Goal: Information Seeking & Learning: Find specific page/section

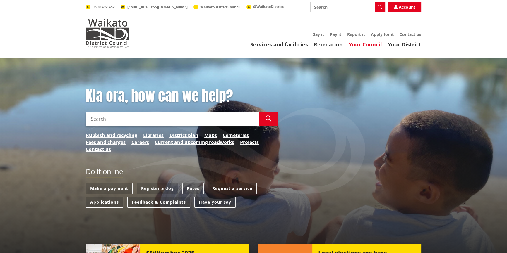
click at [354, 44] on link "Your Council" at bounding box center [365, 44] width 33 height 7
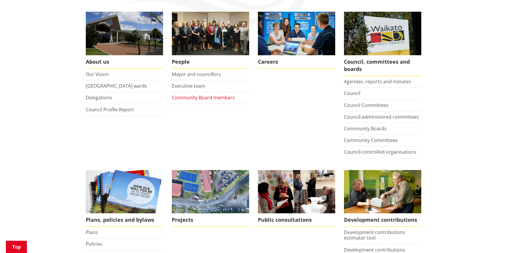
scroll to position [106, 0]
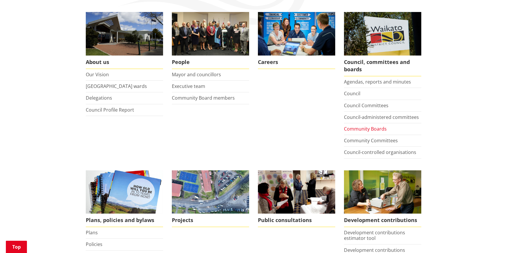
click at [362, 129] on link "Community Boards" at bounding box center [365, 129] width 43 height 6
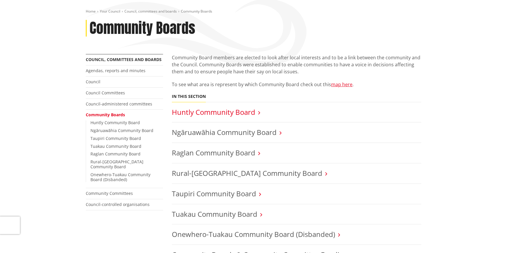
scroll to position [80, 0]
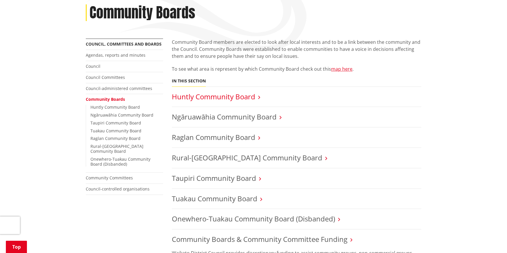
click at [251, 95] on link "Huntly Community Board" at bounding box center [213, 97] width 83 height 10
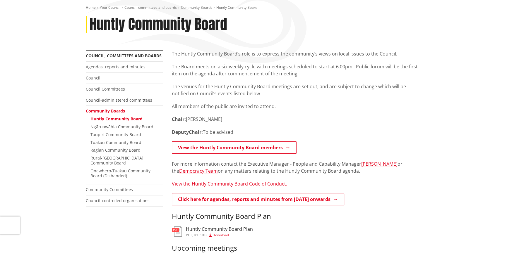
scroll to position [53, 0]
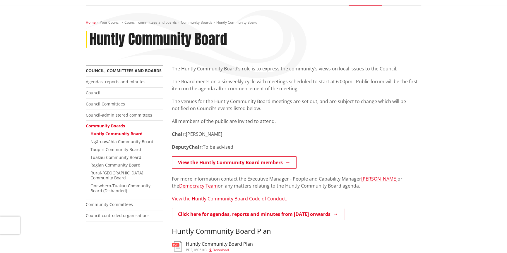
click at [91, 22] on link "Home" at bounding box center [91, 22] width 10 height 5
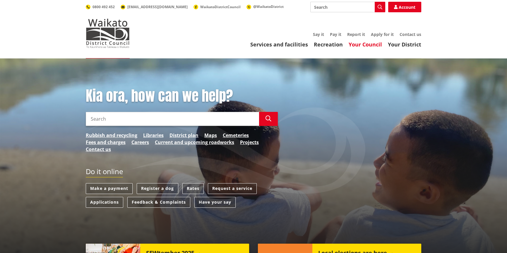
click at [359, 44] on link "Your Council" at bounding box center [365, 44] width 33 height 7
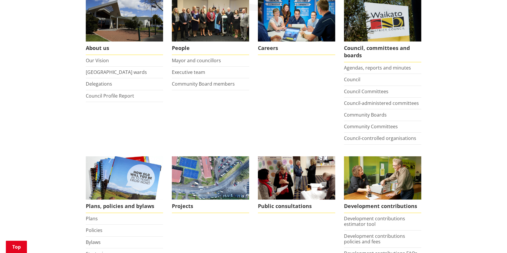
scroll to position [159, 0]
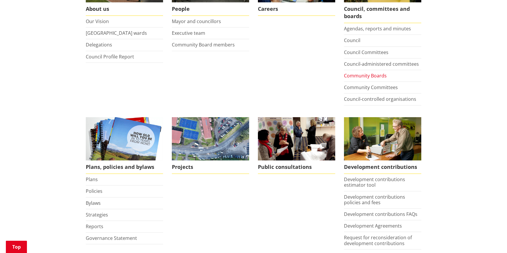
click at [357, 76] on link "Community Boards" at bounding box center [365, 76] width 43 height 6
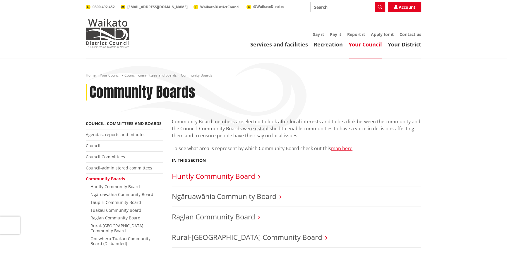
click at [225, 177] on link "Huntly Community Board" at bounding box center [213, 176] width 83 height 10
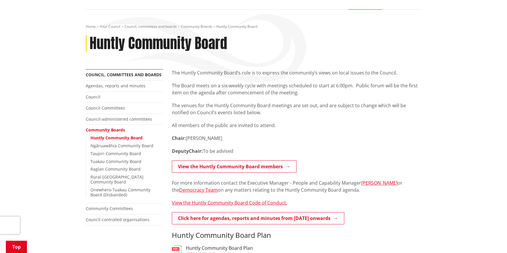
scroll to position [26, 0]
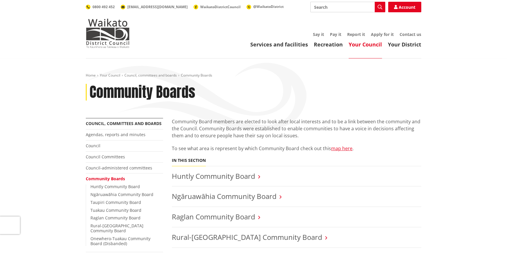
click at [359, 45] on link "Your Council" at bounding box center [365, 44] width 33 height 7
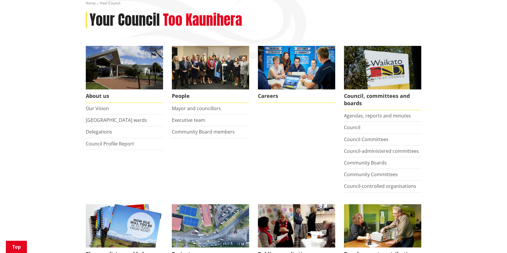
scroll to position [80, 0]
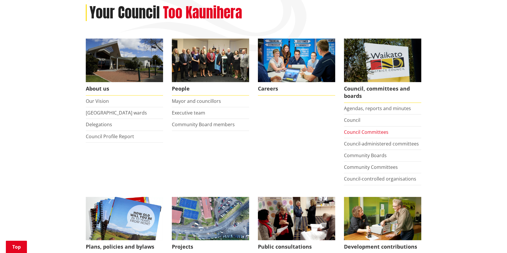
click at [351, 133] on link "Council Committees" at bounding box center [366, 132] width 44 height 6
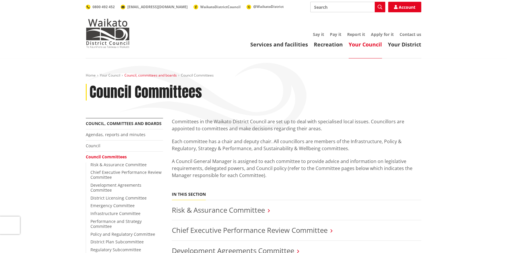
click at [141, 74] on link "Council, committees and boards" at bounding box center [150, 75] width 52 height 5
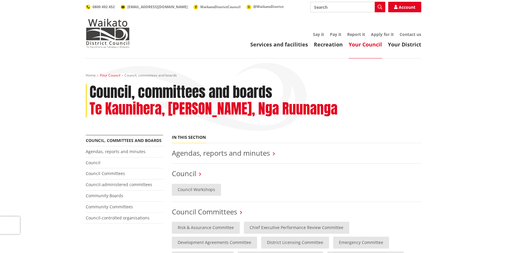
click at [108, 74] on link "Your Council" at bounding box center [110, 75] width 20 height 5
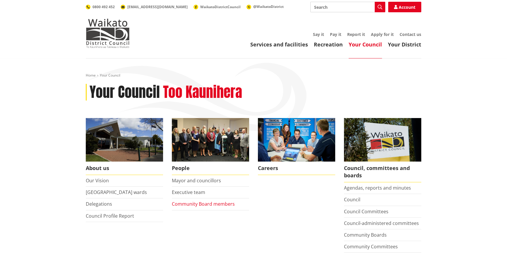
click at [188, 204] on link "Community Board members" at bounding box center [203, 204] width 63 height 6
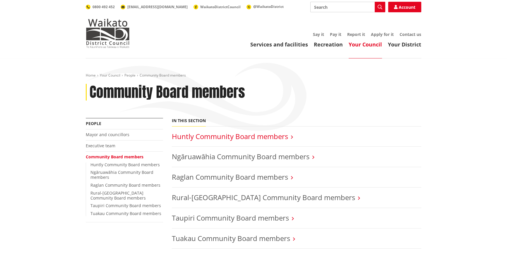
click at [210, 136] on link "Huntly Community Board members" at bounding box center [230, 137] width 116 height 10
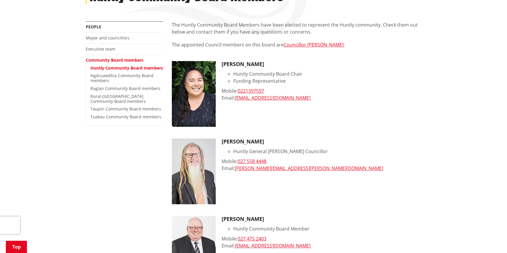
scroll to position [106, 0]
